Goal: Information Seeking & Learning: Learn about a topic

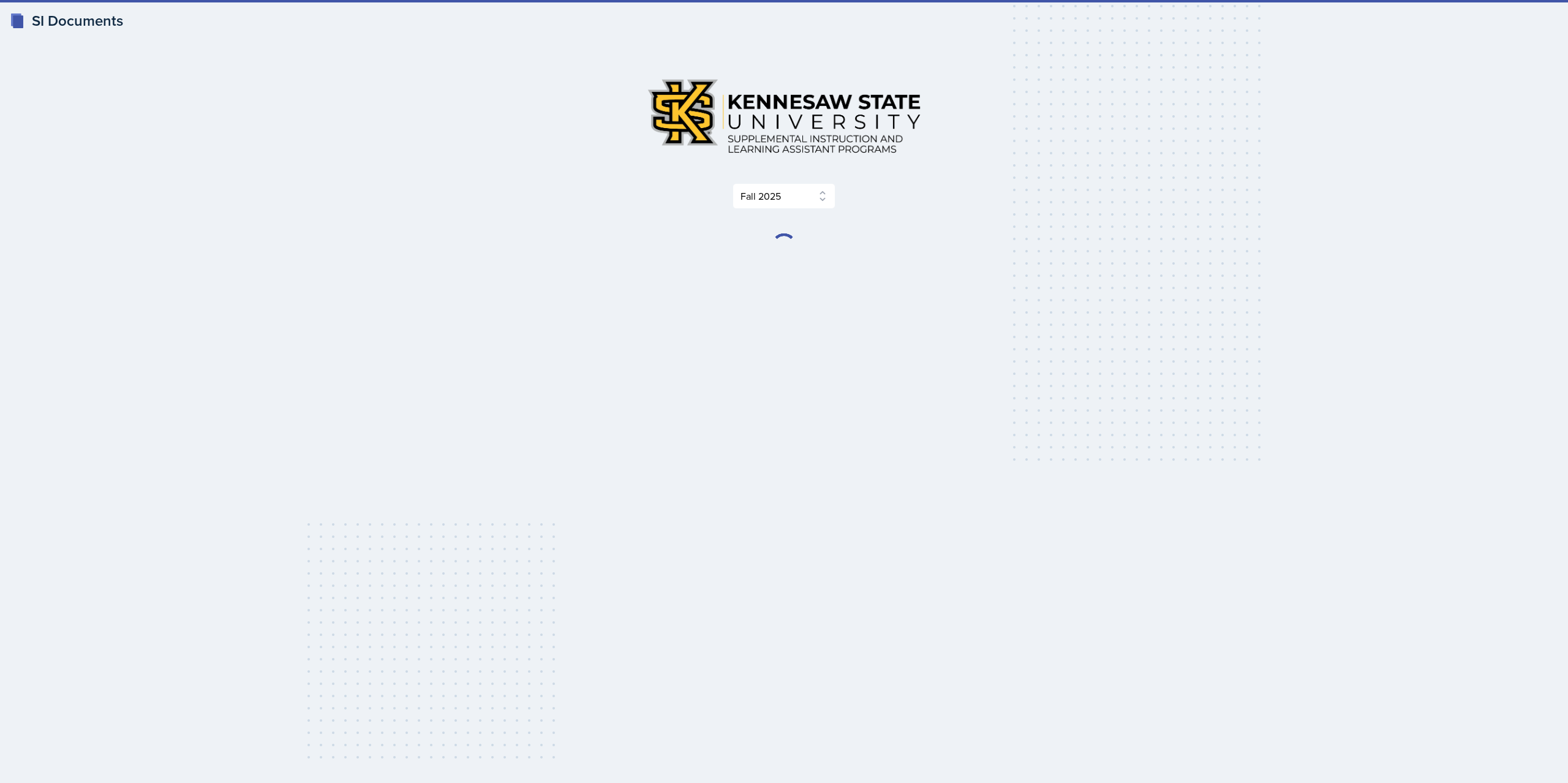
select select "2bed604d-1099-4043-b1bc-2365e8740244"
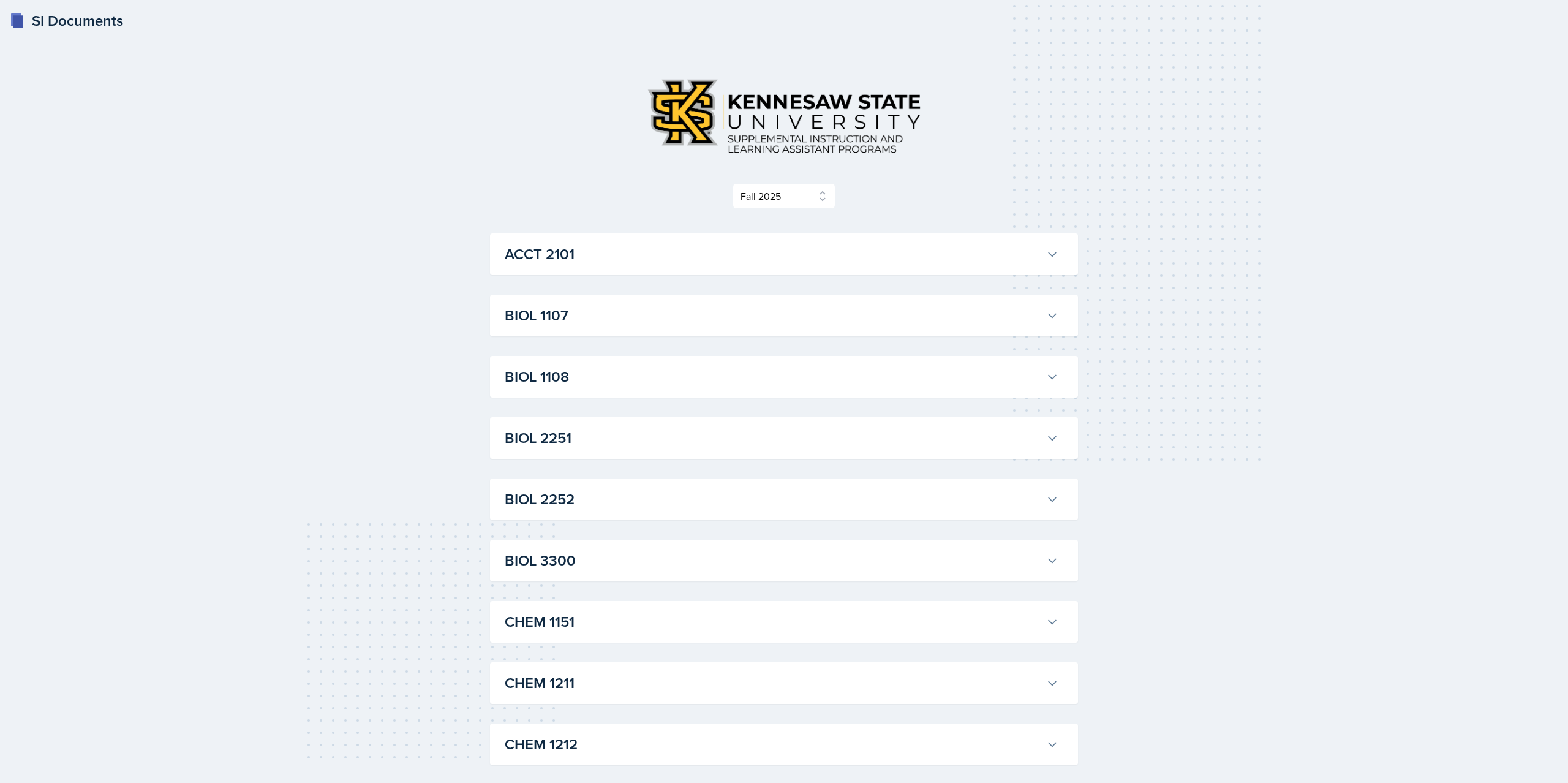
click at [914, 254] on h3 "ACCT 2101" at bounding box center [772, 254] width 537 height 22
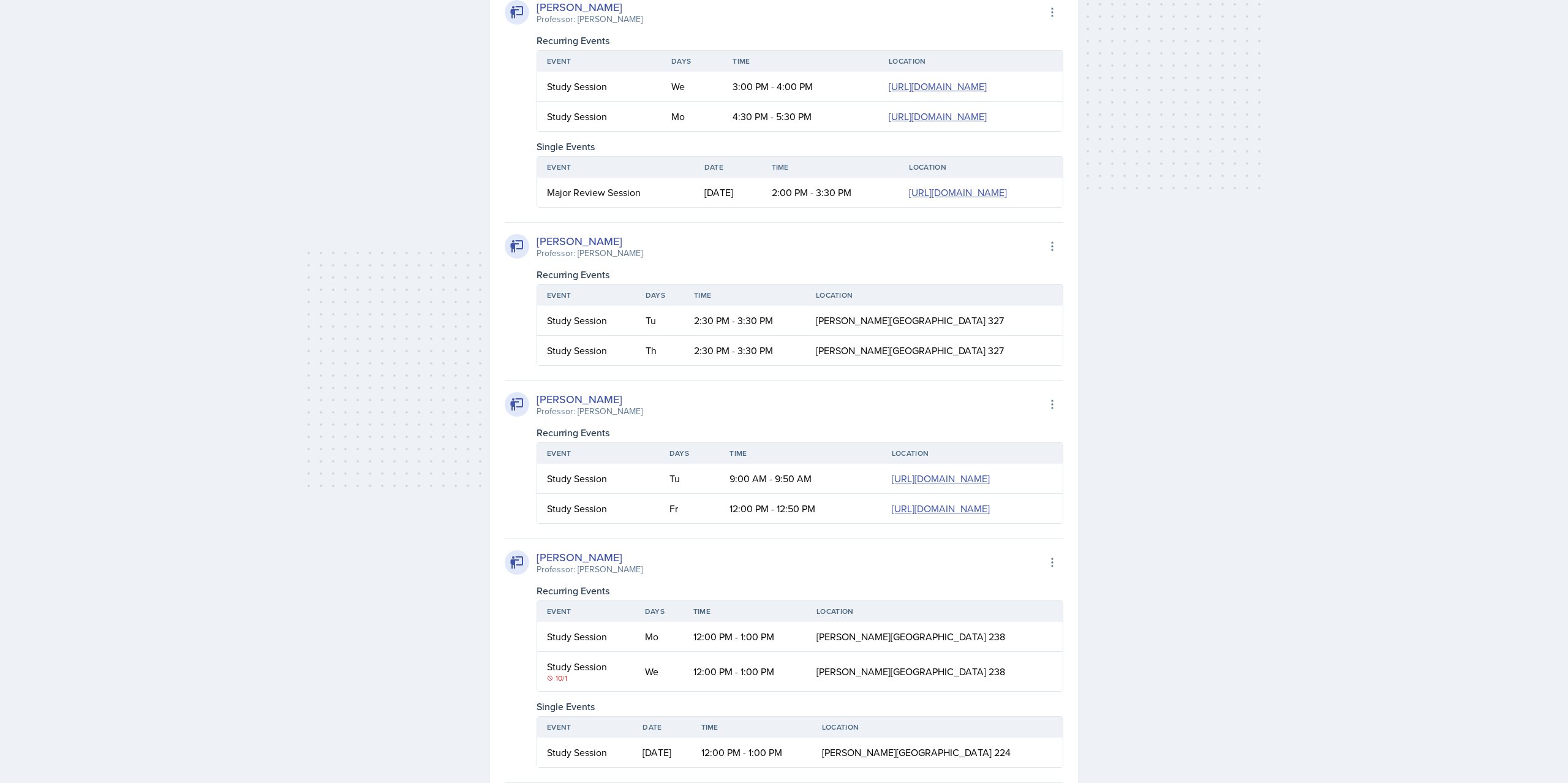
scroll to position [437, 0]
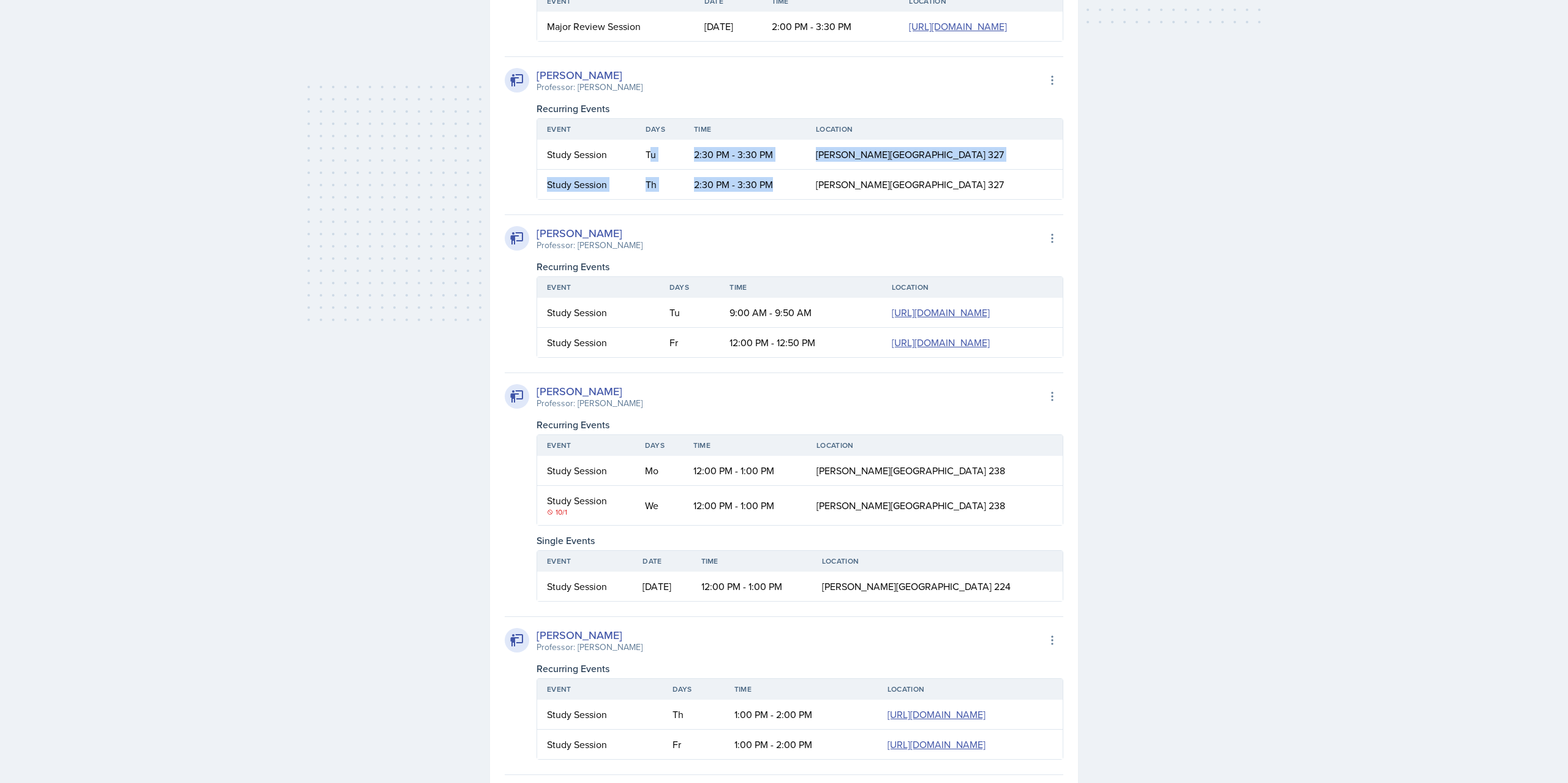
drag, startPoint x: 806, startPoint y: 318, endPoint x: 662, endPoint y: 297, distance: 145.5
click at [662, 200] on table "Event Days Time Location Study Session Tu 2:30 PM - 3:30 PM [PERSON_NAME][GEOGR…" at bounding box center [800, 159] width 527 height 82
click at [707, 199] on td "2:30 PM - 3:30 PM" at bounding box center [745, 184] width 122 height 30
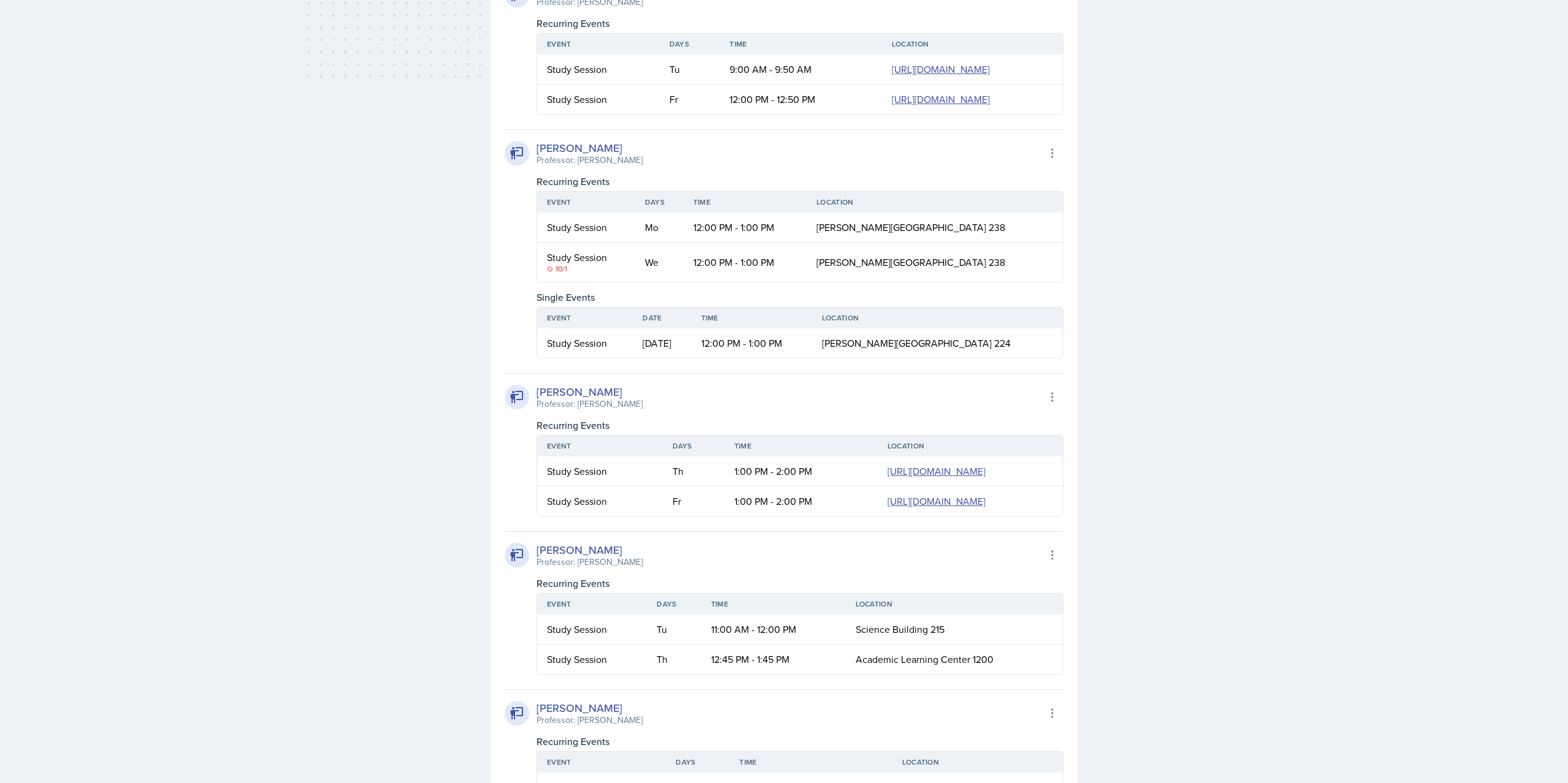
scroll to position [687, 0]
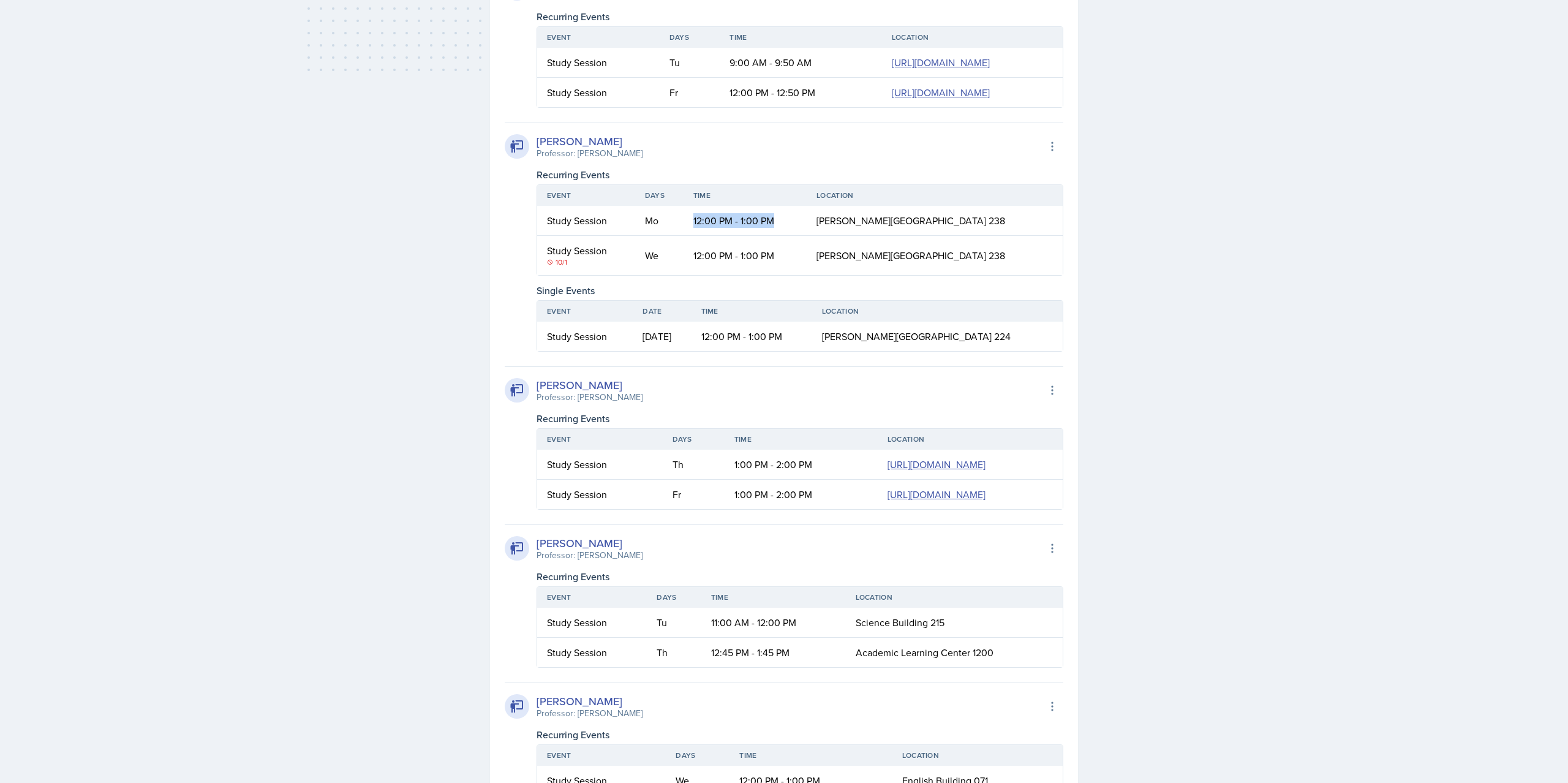
drag, startPoint x: 673, startPoint y: 437, endPoint x: 826, endPoint y: 437, distance: 153.0
click at [826, 236] on tr "Study Session Mo 12:00 PM - 1:00 PM [PERSON_NAME][GEOGRAPHIC_DATA] 238" at bounding box center [800, 221] width 526 height 30
click at [807, 236] on td "12:00 PM - 1:00 PM" at bounding box center [746, 221] width 124 height 30
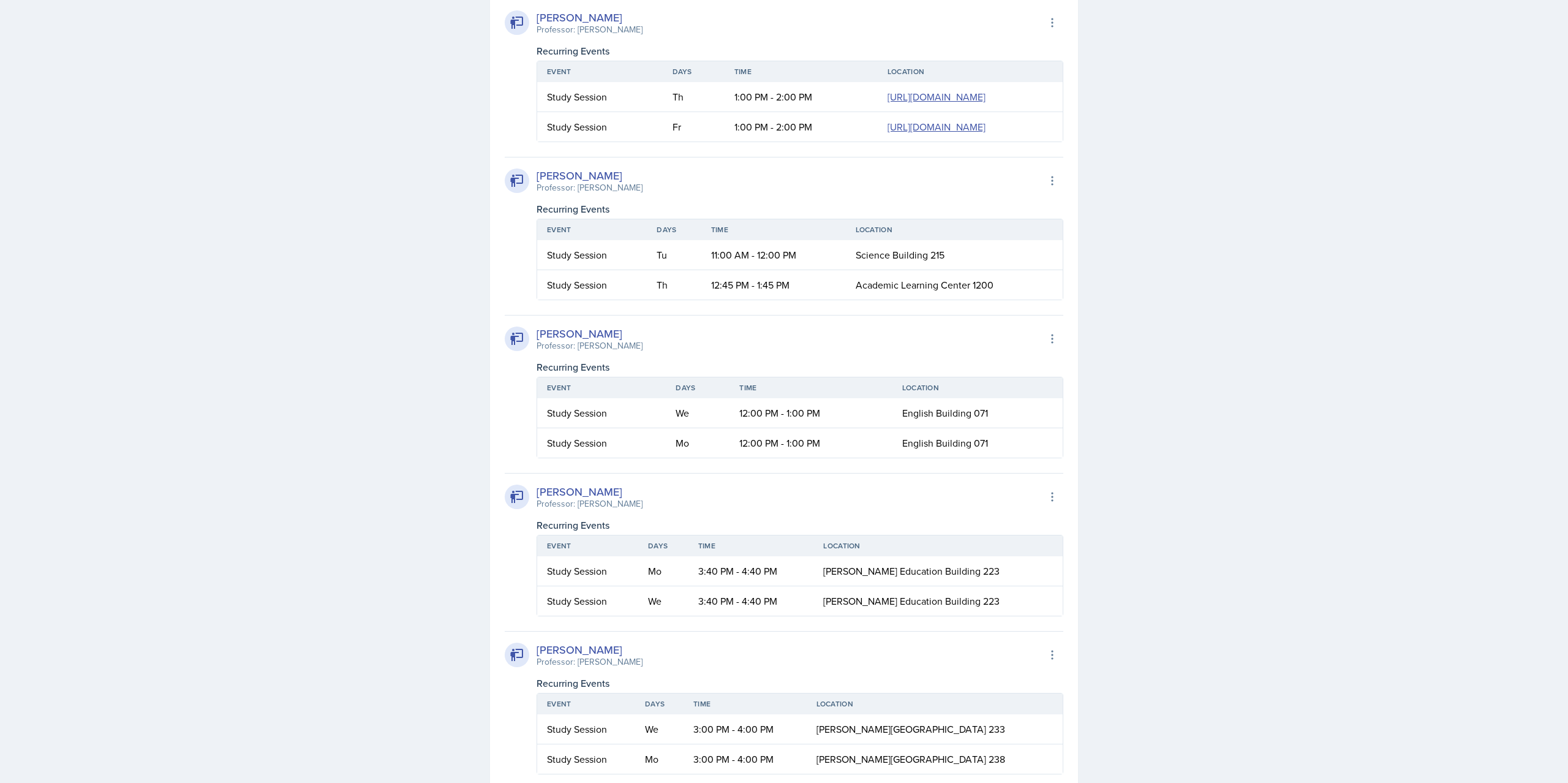
scroll to position [1063, 0]
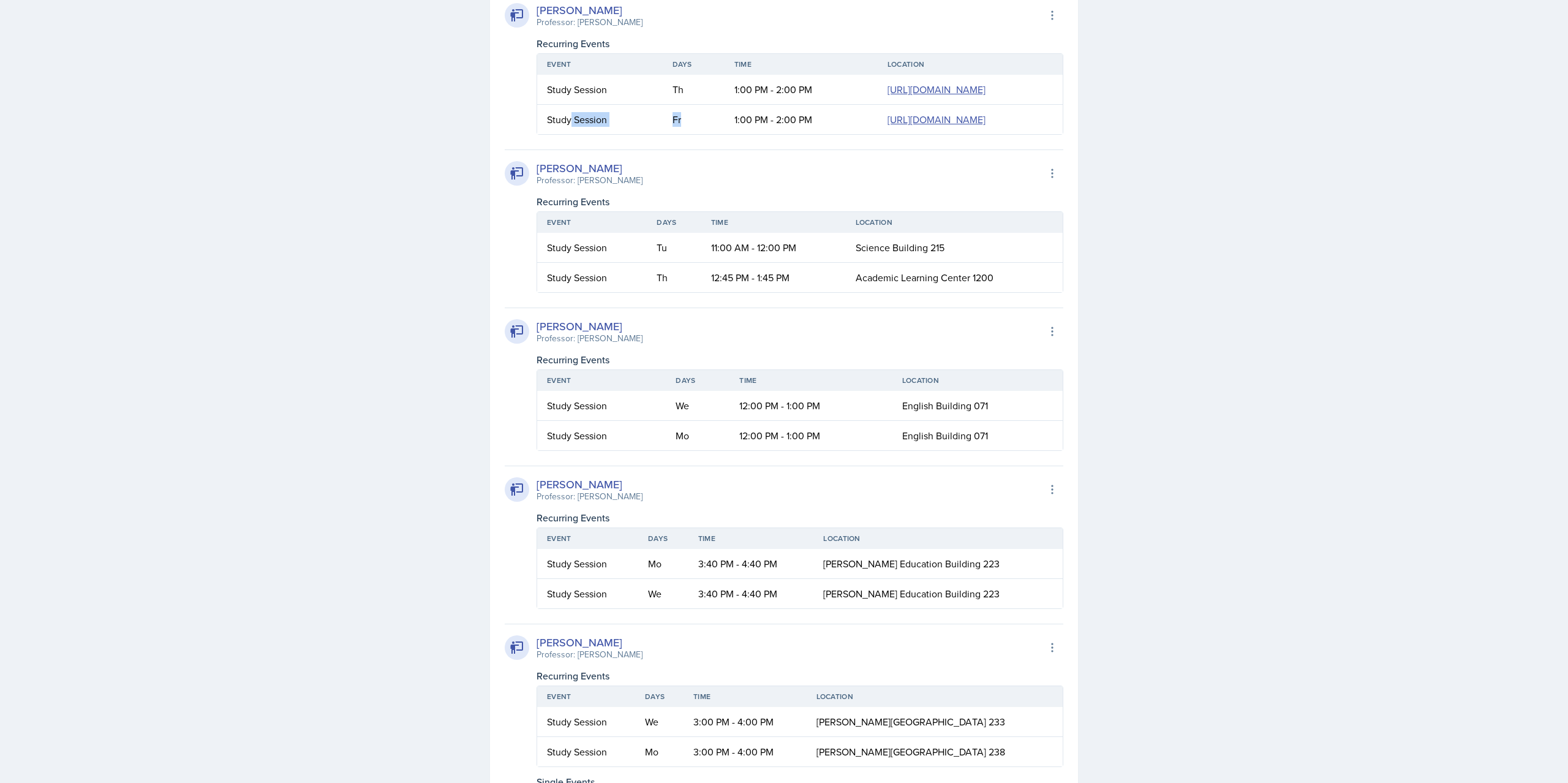
drag, startPoint x: 616, startPoint y: 406, endPoint x: 572, endPoint y: 400, distance: 44.4
click at [572, 134] on tr "Study Session Fr 1:00 PM - 2:00 PM [URL][DOMAIN_NAME]" at bounding box center [800, 119] width 526 height 30
click at [572, 127] on div "Study Session" at bounding box center [600, 119] width 106 height 14
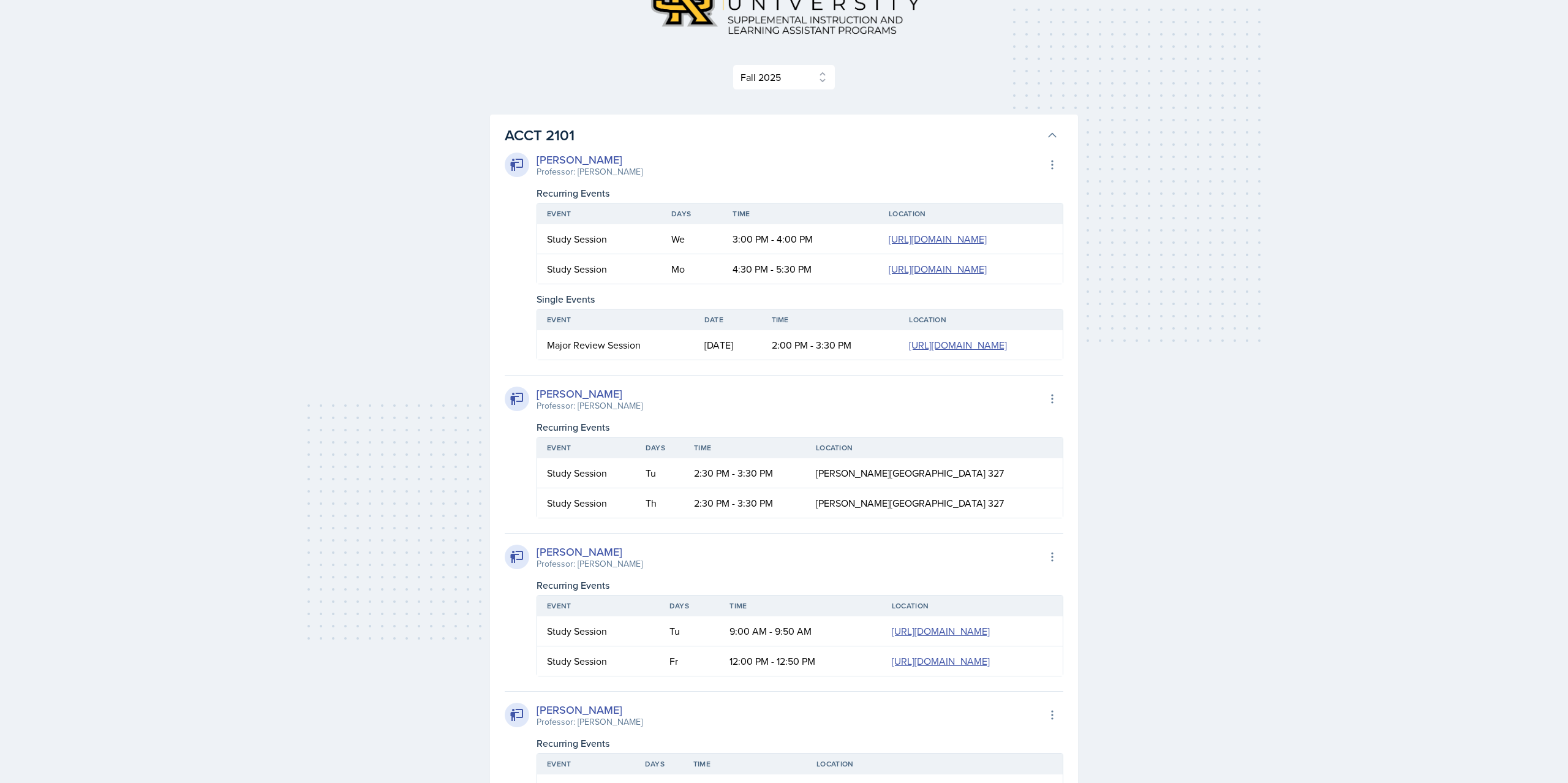
scroll to position [63, 0]
